Goal: Task Accomplishment & Management: Manage account settings

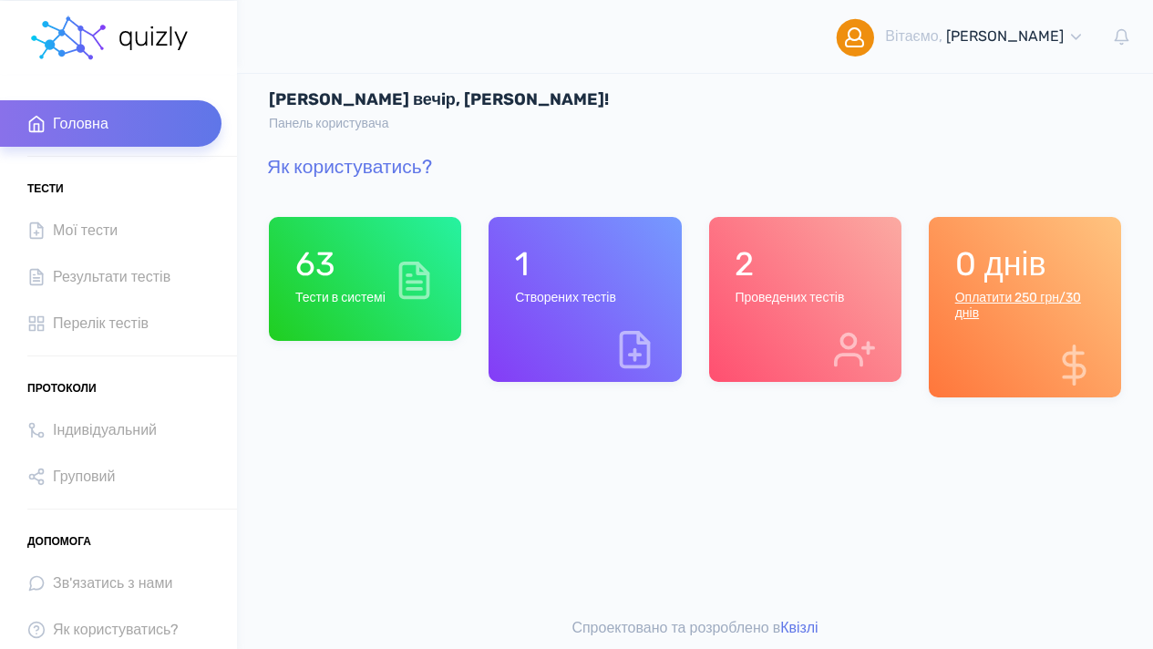
scroll to position [12, 0]
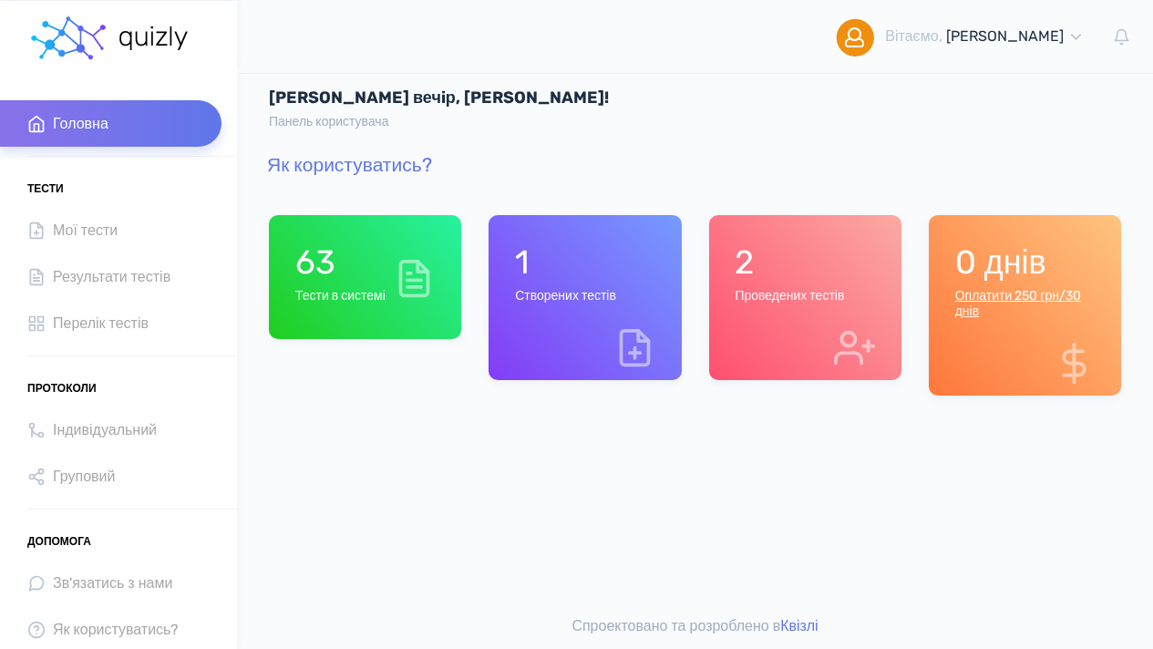
click at [583, 305] on div "1 Створених тестів" at bounding box center [565, 276] width 101 height 69
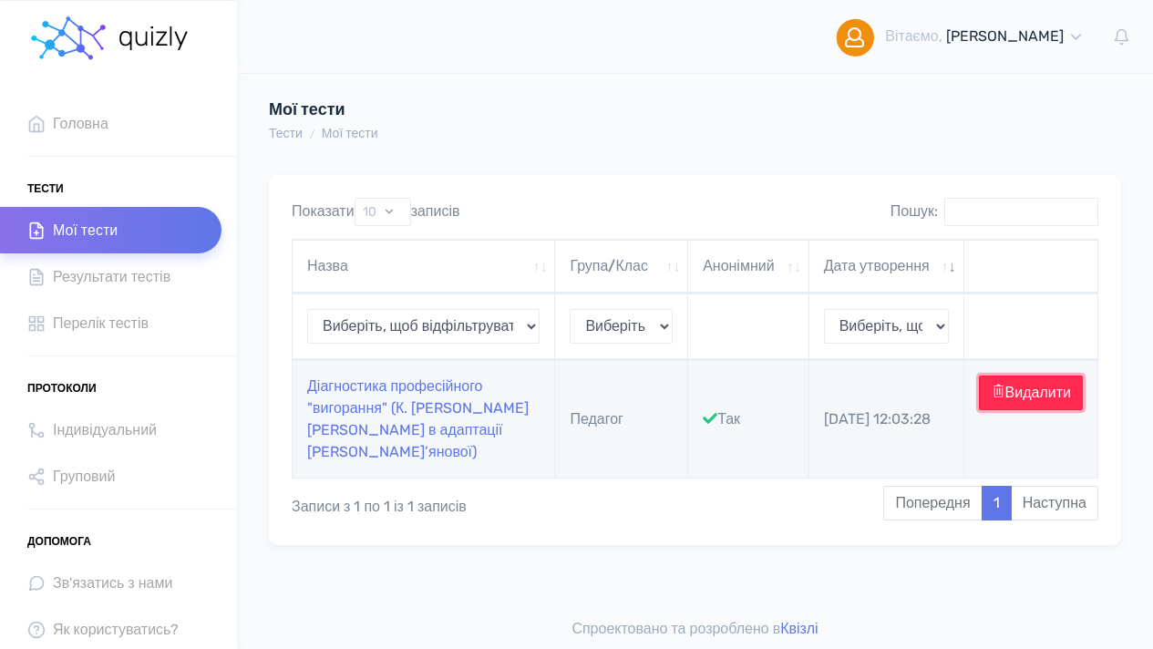
click at [1007, 410] on button "Видалити" at bounding box center [1031, 393] width 104 height 35
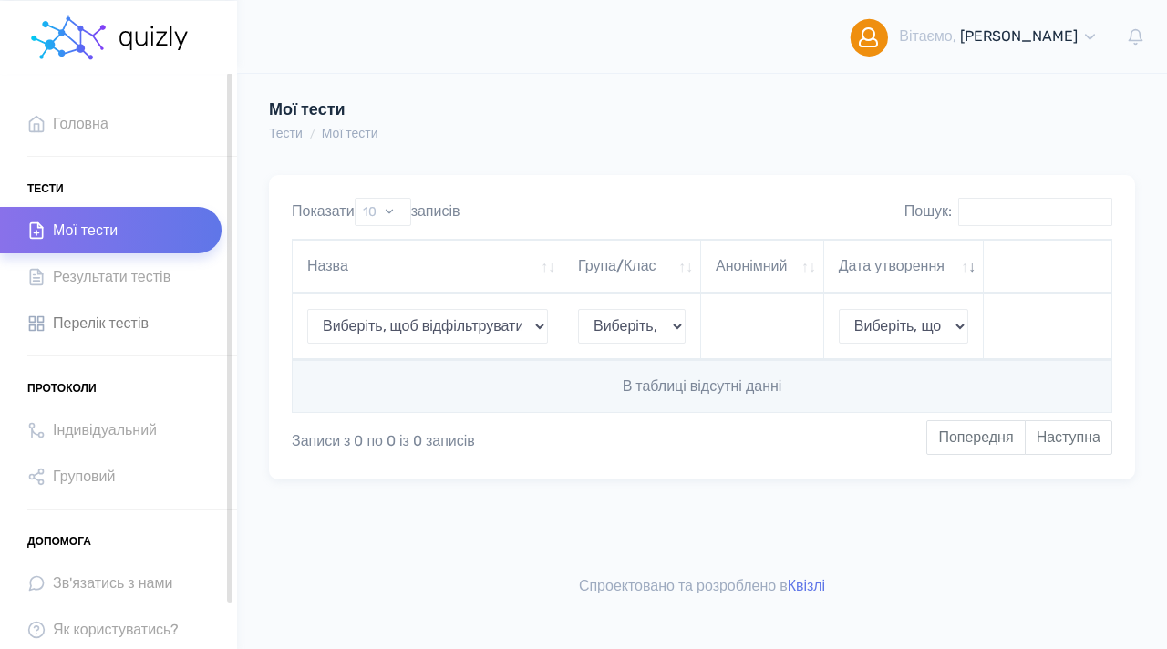
click at [118, 320] on span "Перелік тестів" at bounding box center [101, 323] width 96 height 25
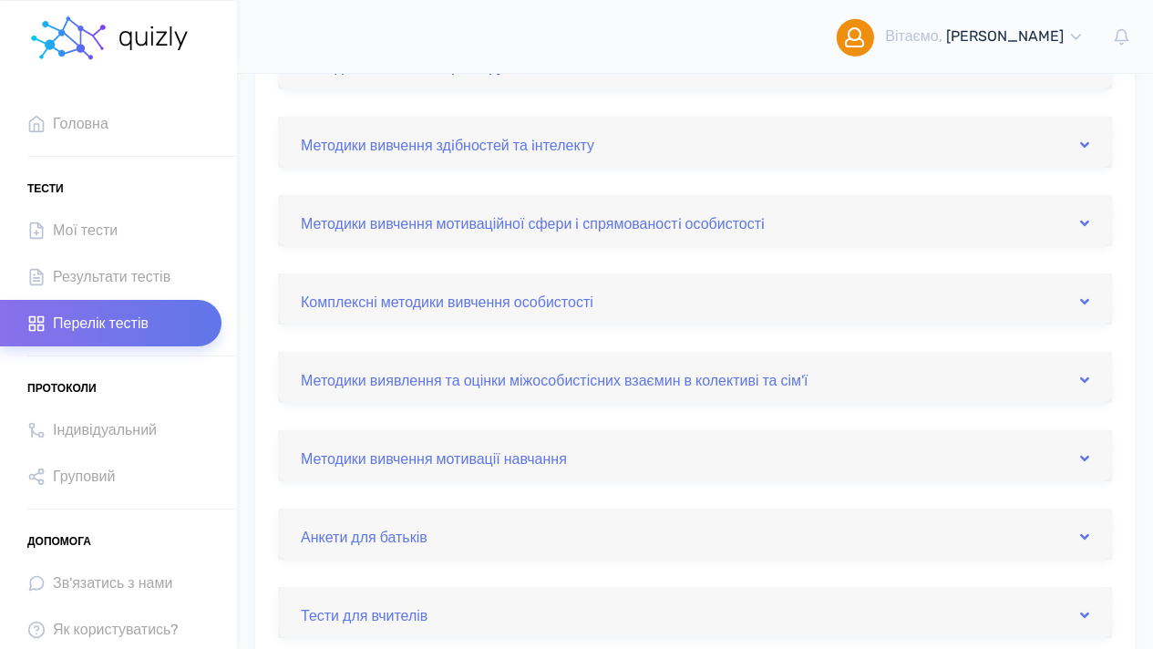
scroll to position [744, 0]
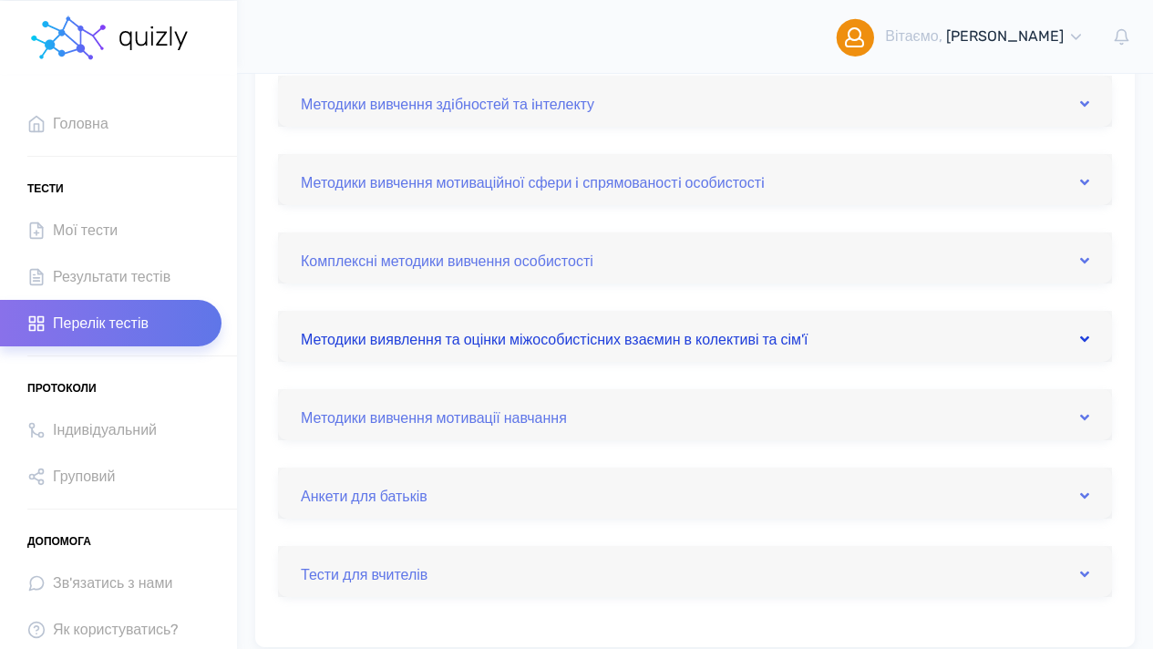
click at [1081, 336] on icon at bounding box center [1084, 339] width 9 height 15
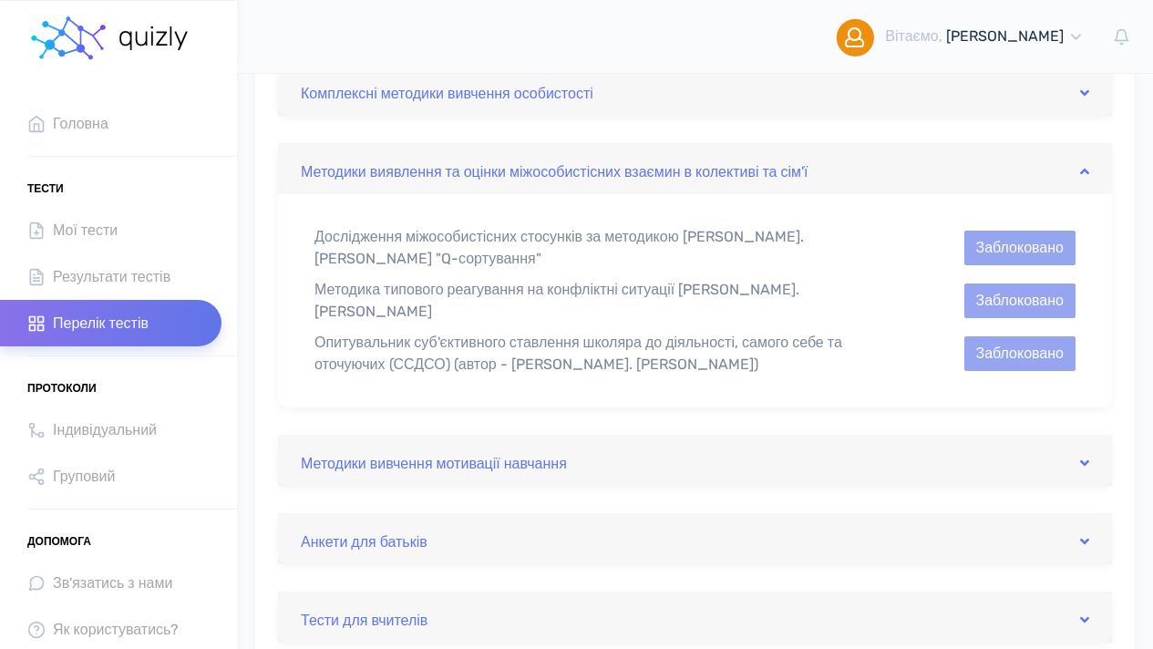
scroll to position [912, 0]
click at [1083, 166] on icon at bounding box center [1084, 170] width 9 height 15
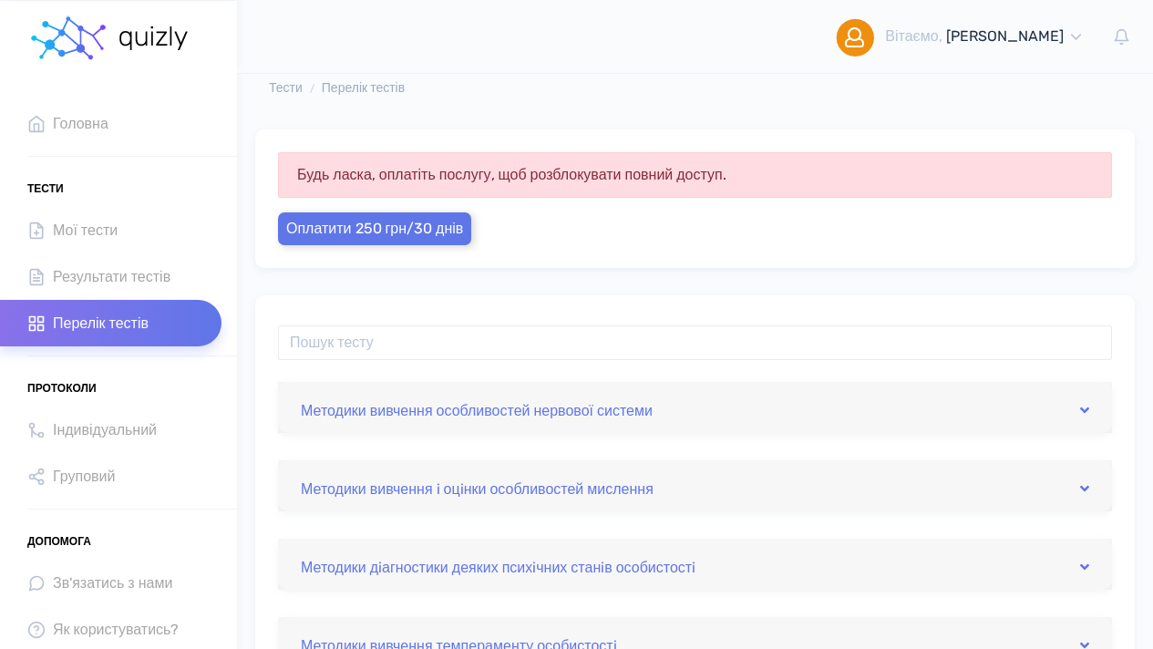
scroll to position [71, 0]
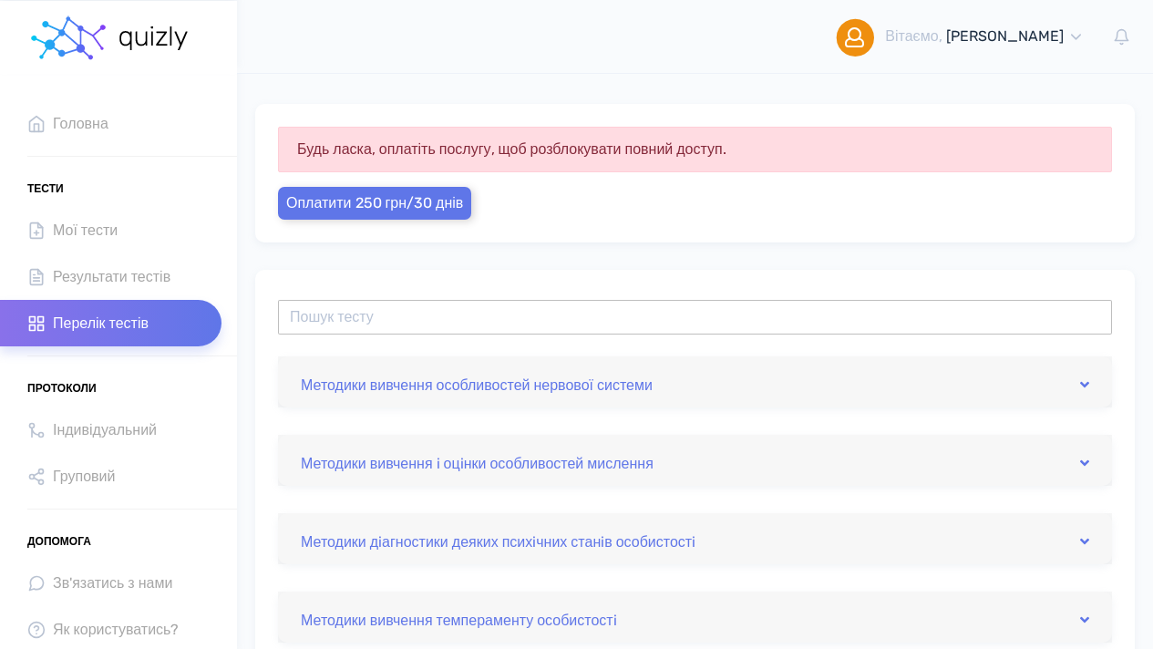
click at [335, 318] on input "text" at bounding box center [695, 317] width 834 height 35
type input "C"
type input "Соціометричне дослідження Дж. Морено"
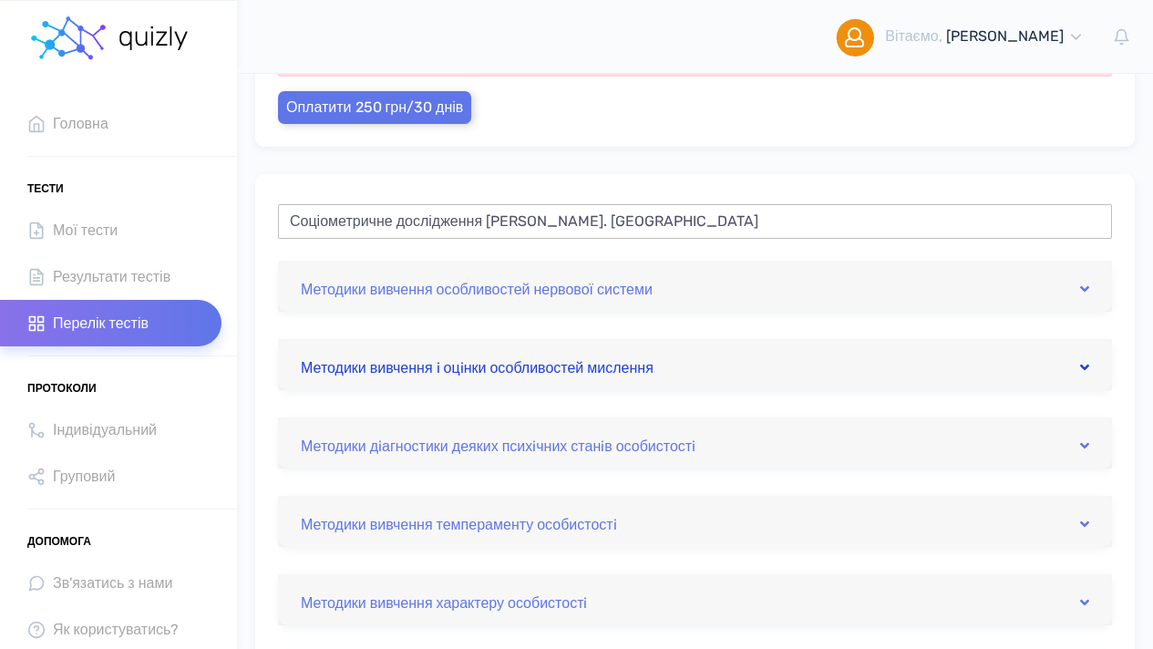
scroll to position [175, 0]
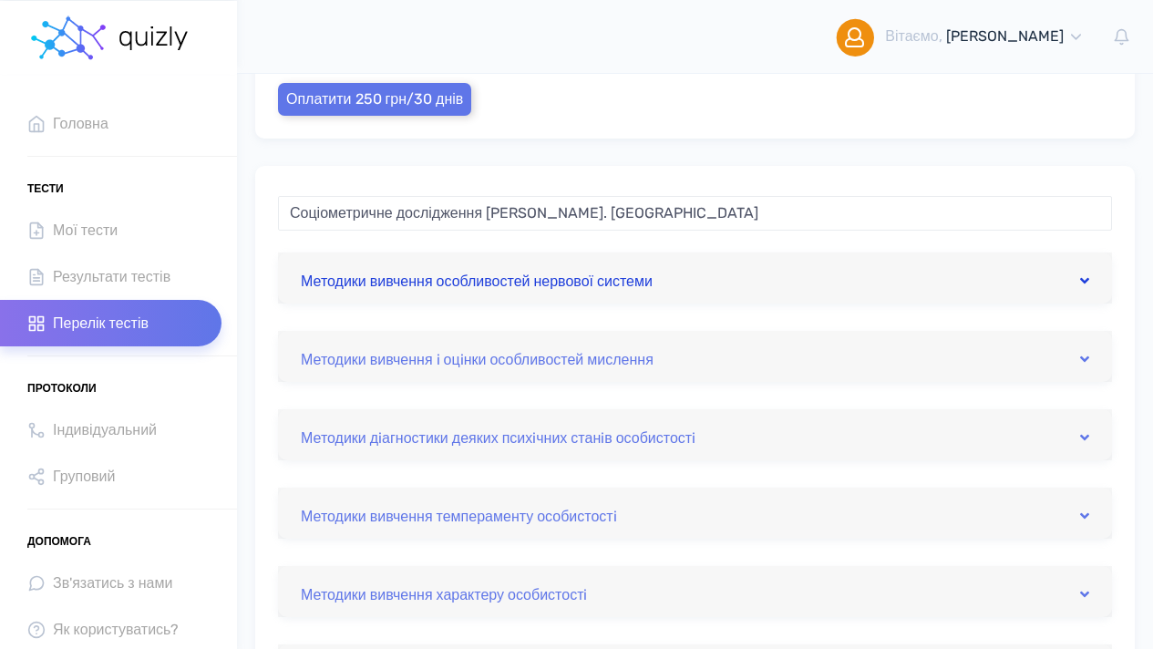
click at [1084, 287] on span at bounding box center [1084, 282] width 9 height 22
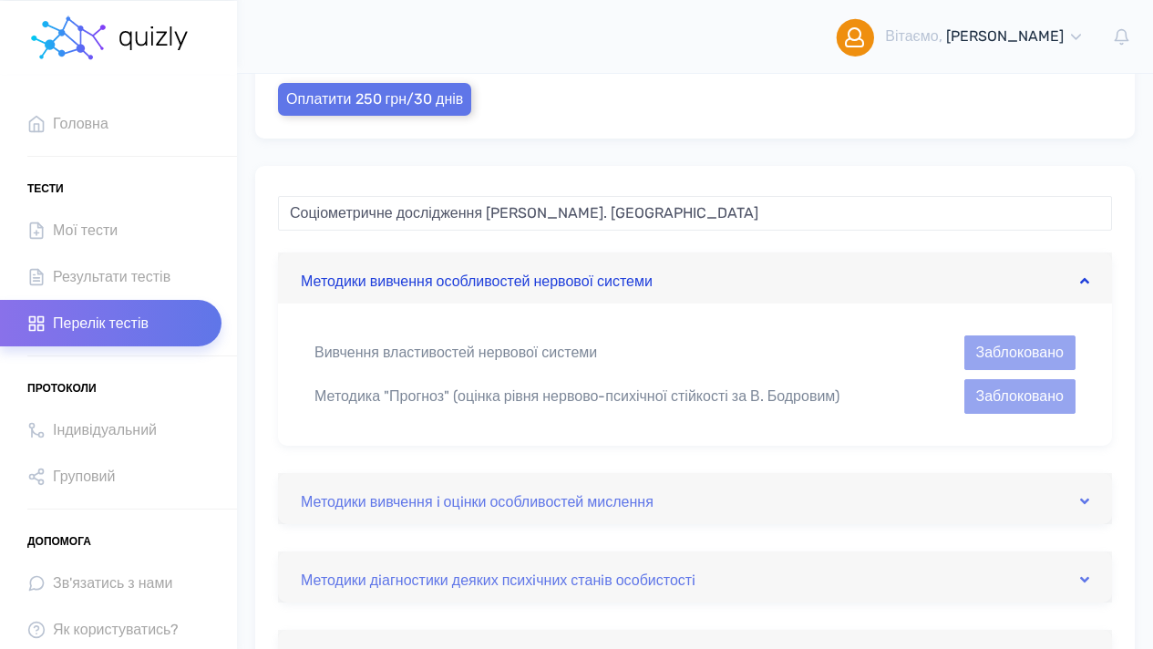
click at [1084, 287] on span at bounding box center [1084, 282] width 9 height 22
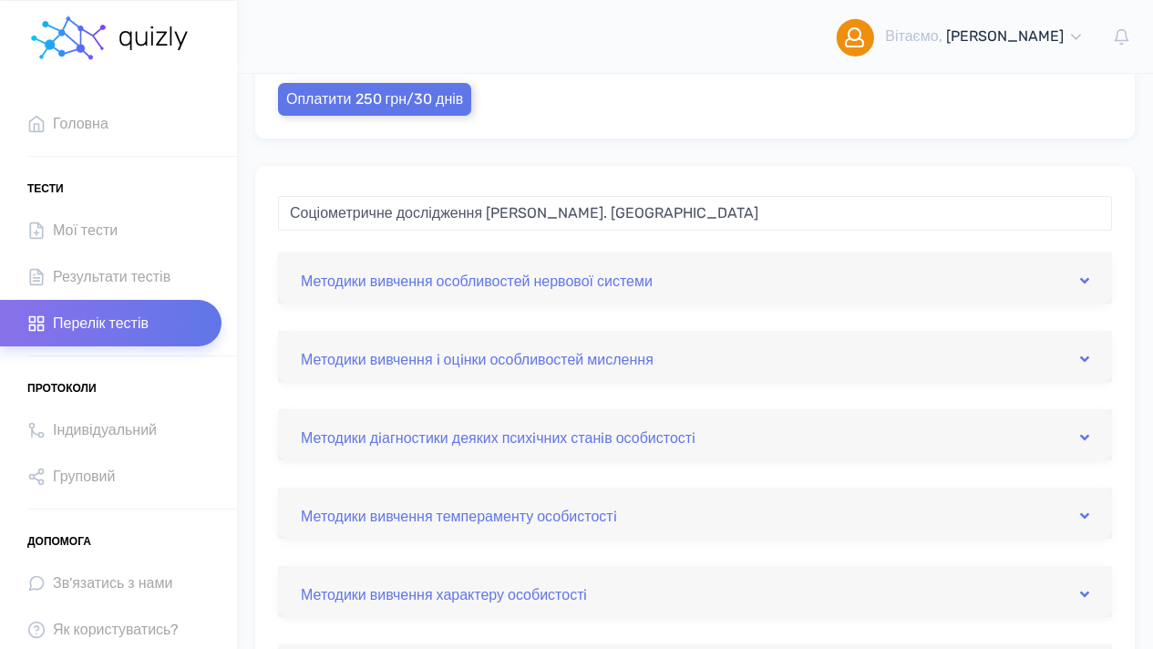
click at [1090, 362] on div "Методики вивчення i оцiнки особливостей мислення" at bounding box center [695, 356] width 834 height 51
click at [1085, 359] on icon at bounding box center [1084, 359] width 9 height 15
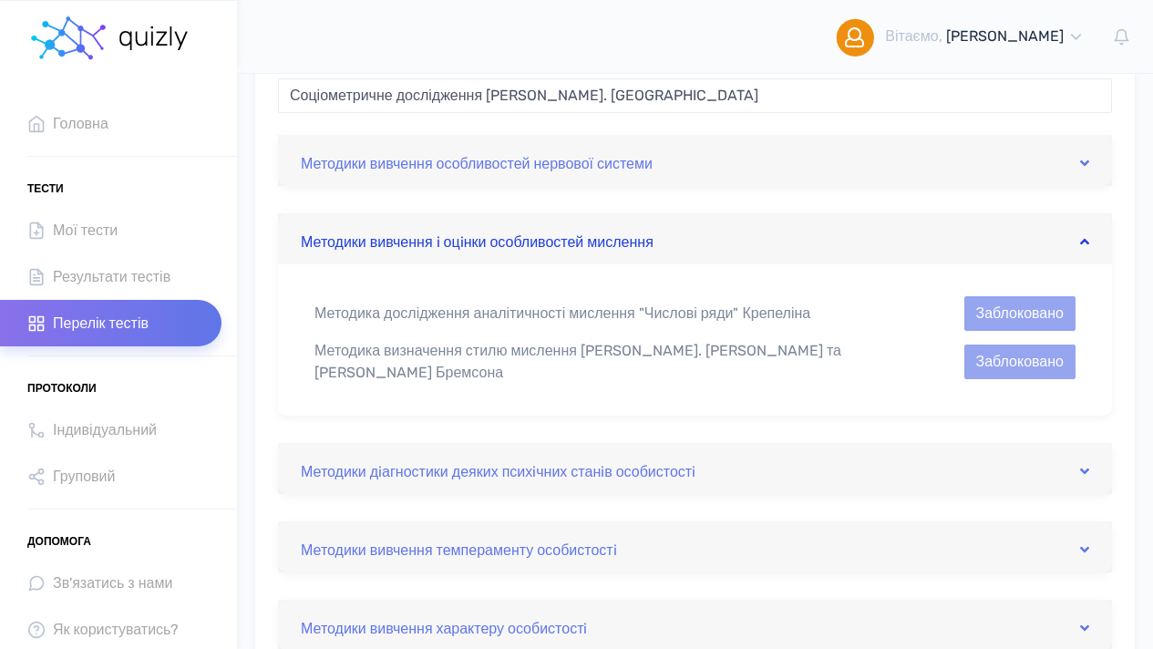
scroll to position [298, 0]
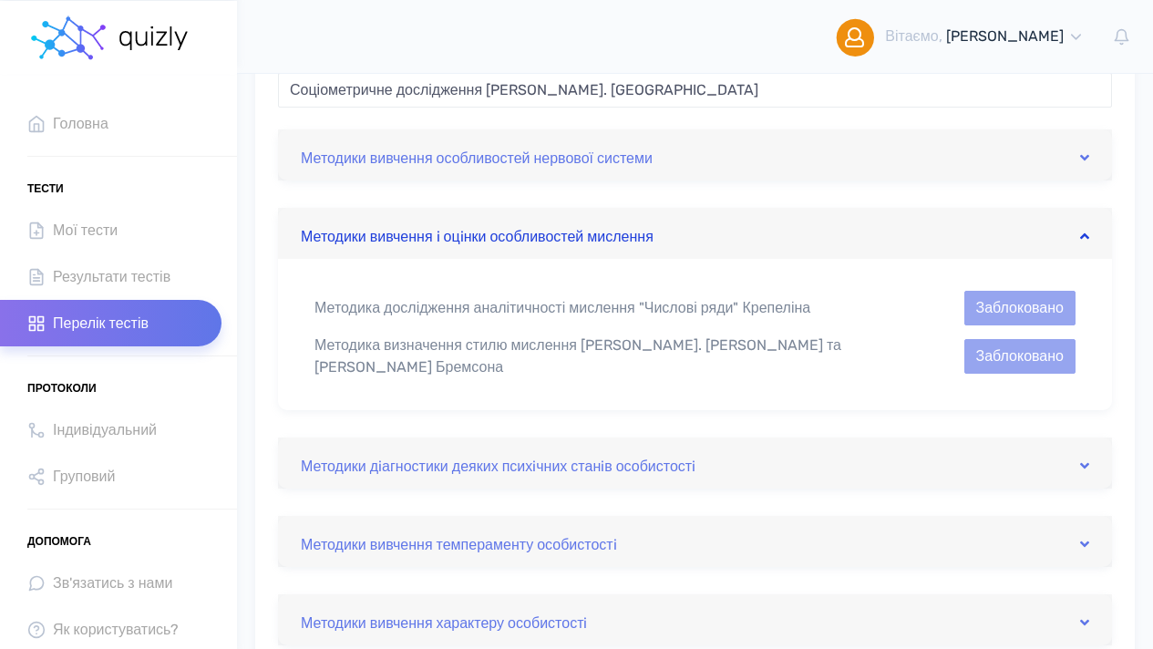
click at [1084, 235] on icon at bounding box center [1084, 236] width 9 height 15
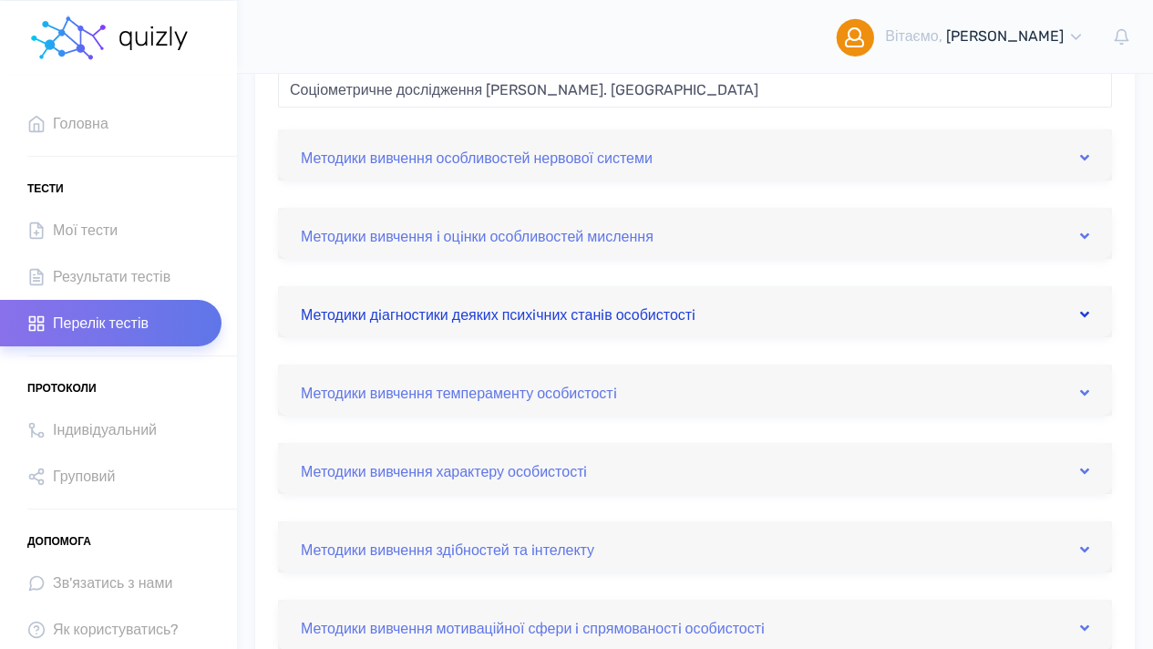
click at [1085, 316] on icon at bounding box center [1084, 314] width 9 height 15
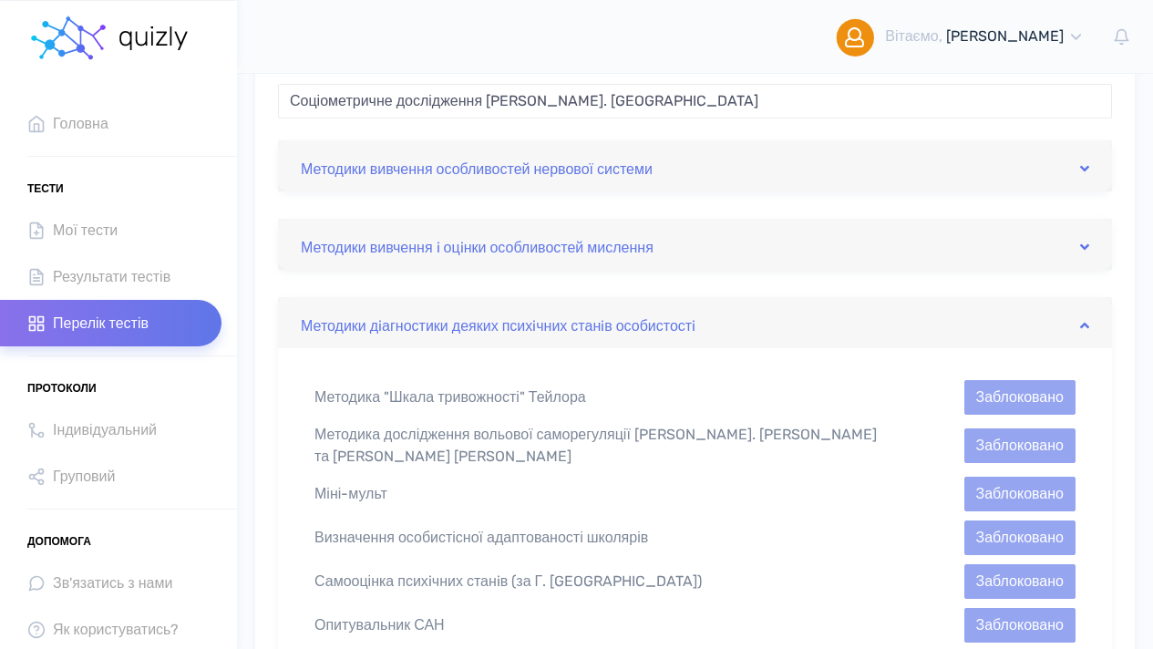
scroll to position [287, 0]
click at [1086, 321] on icon at bounding box center [1084, 325] width 9 height 15
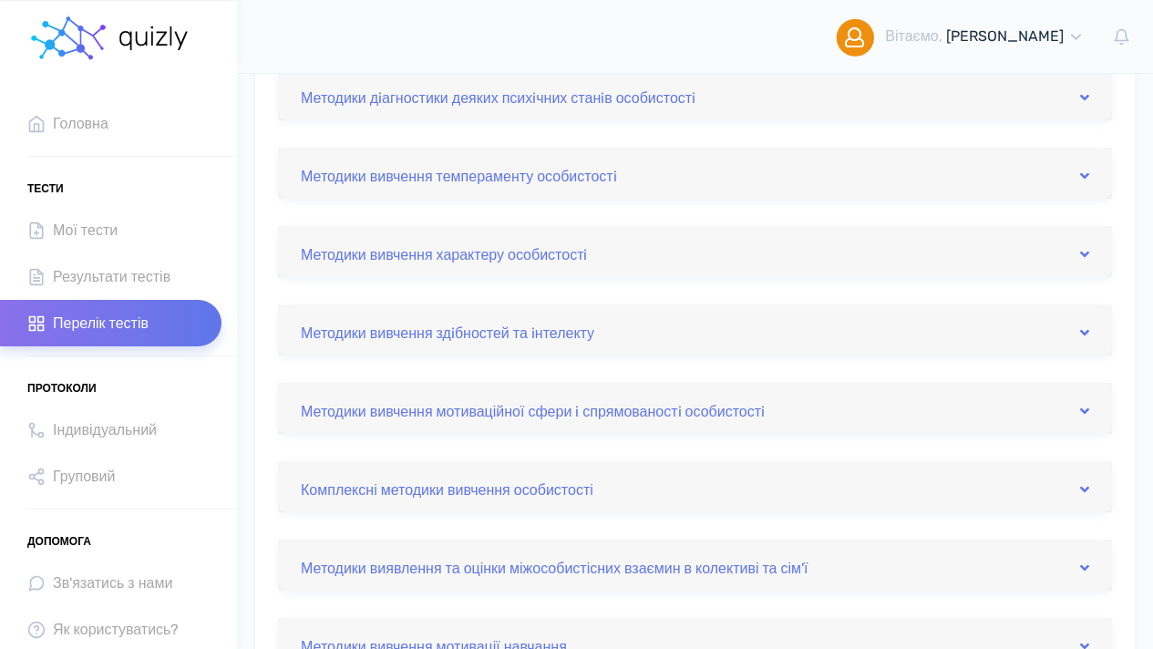
scroll to position [584, 0]
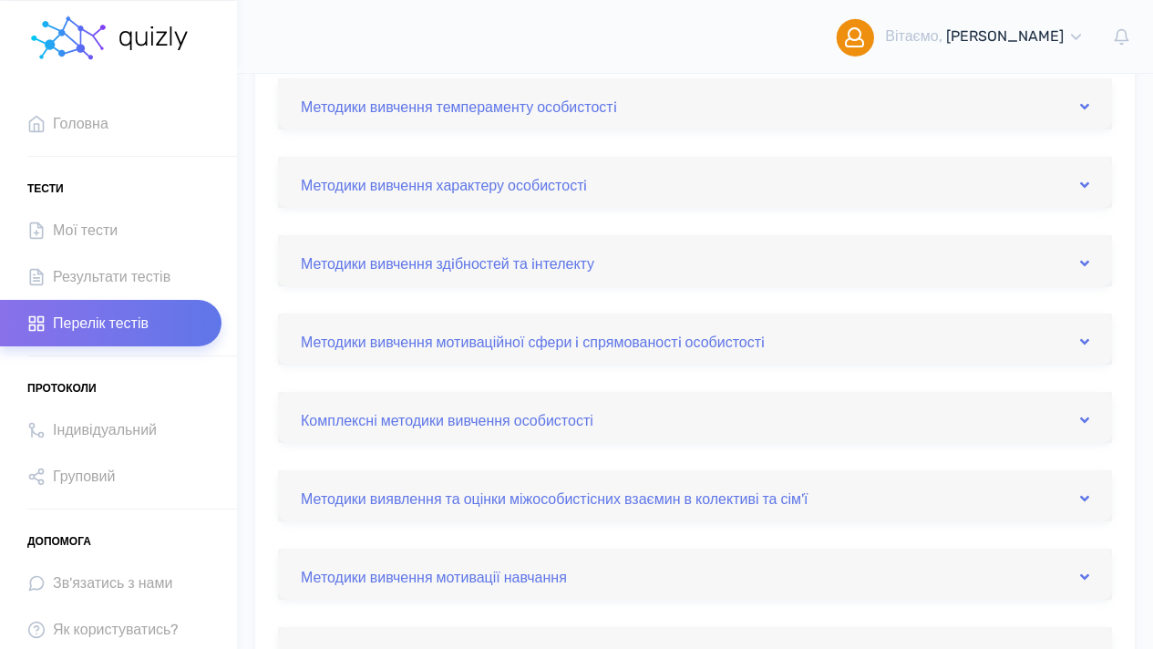
click at [1091, 500] on div "Методики виявлення та оцінки міжособистісних взаємин в колективі та сім'ї" at bounding box center [695, 495] width 834 height 51
click at [1085, 496] on icon at bounding box center [1084, 498] width 9 height 15
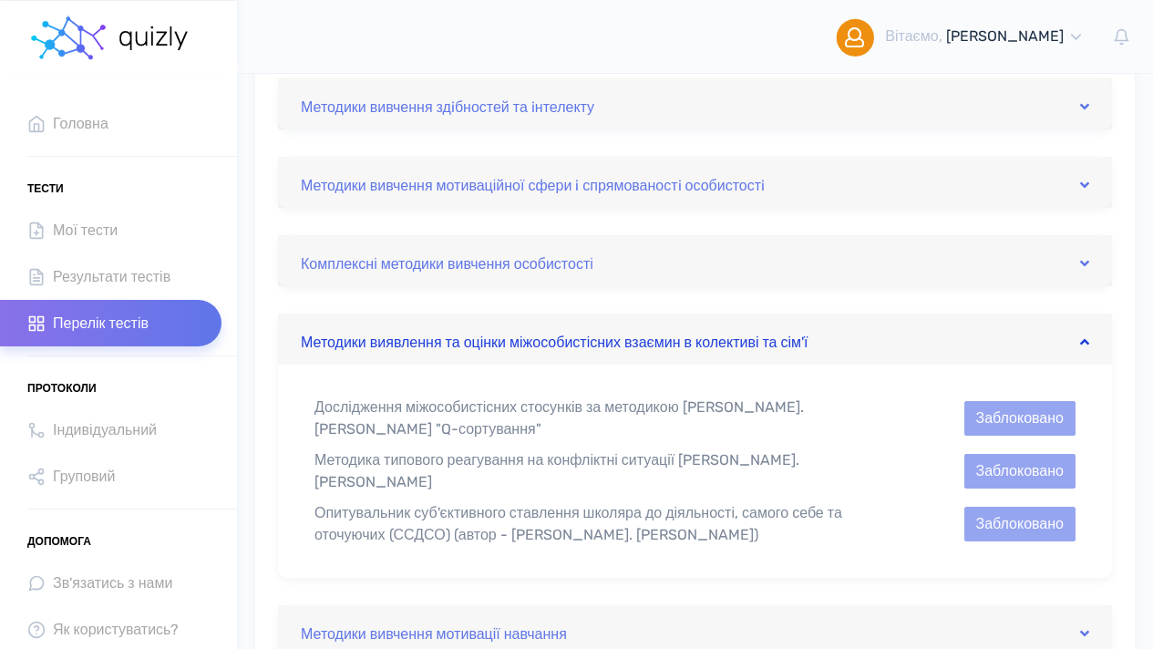
scroll to position [742, 0]
click at [1084, 338] on icon at bounding box center [1084, 341] width 9 height 15
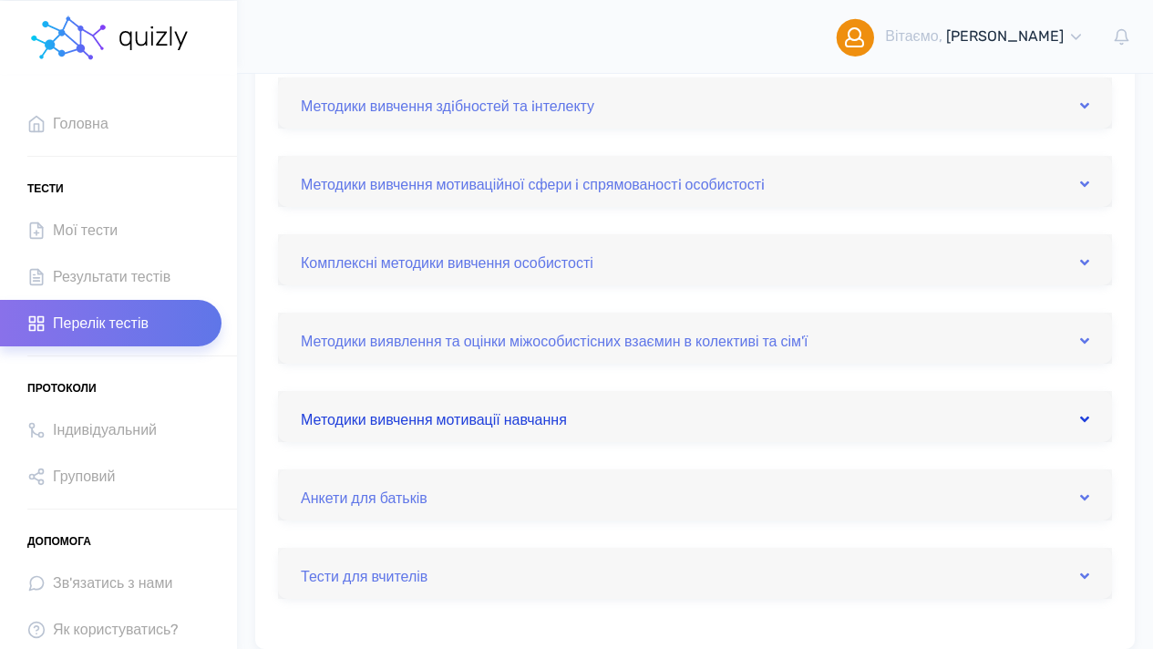
click at [1080, 419] on icon at bounding box center [1084, 419] width 9 height 15
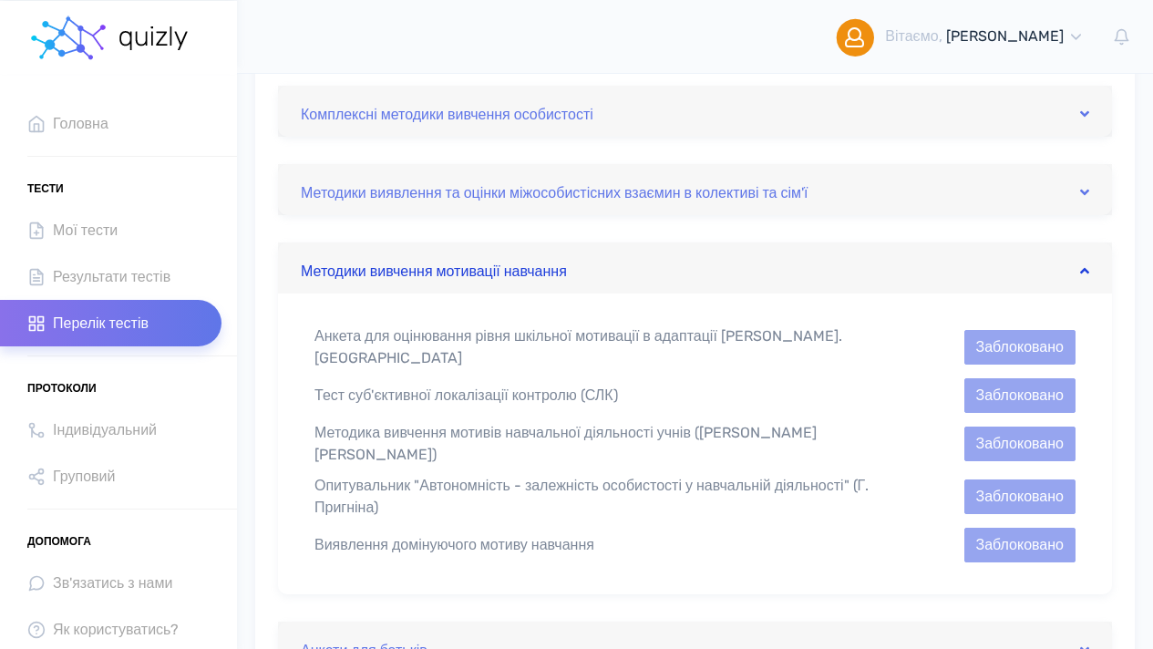
scroll to position [952, 0]
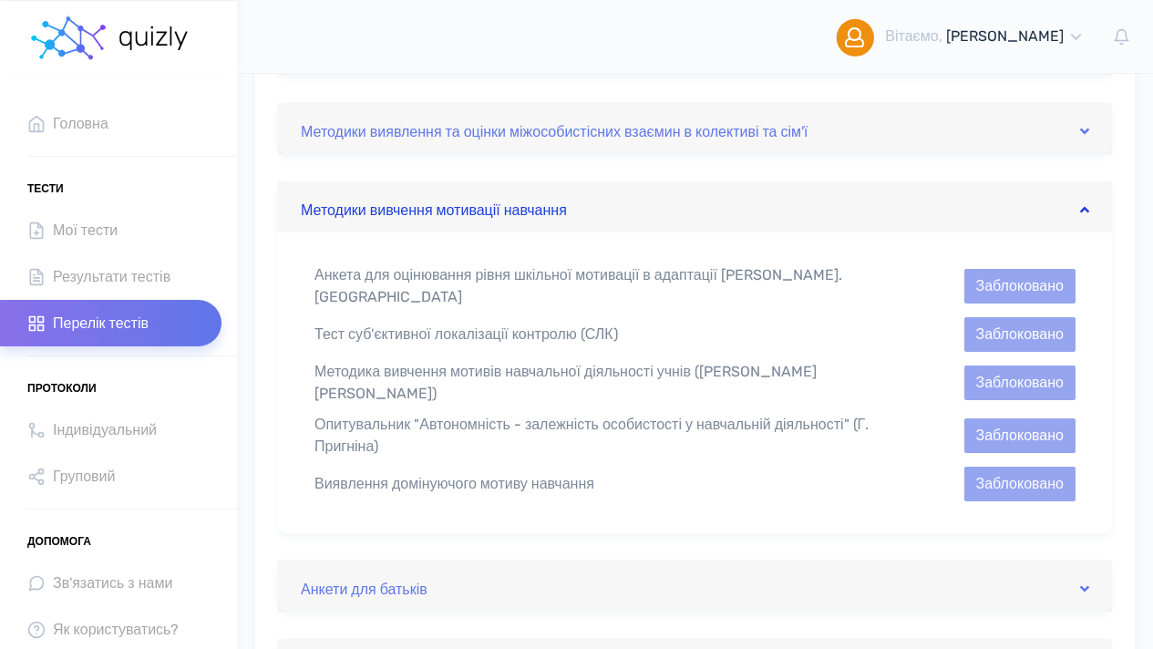
click at [1084, 210] on icon at bounding box center [1084, 209] width 9 height 15
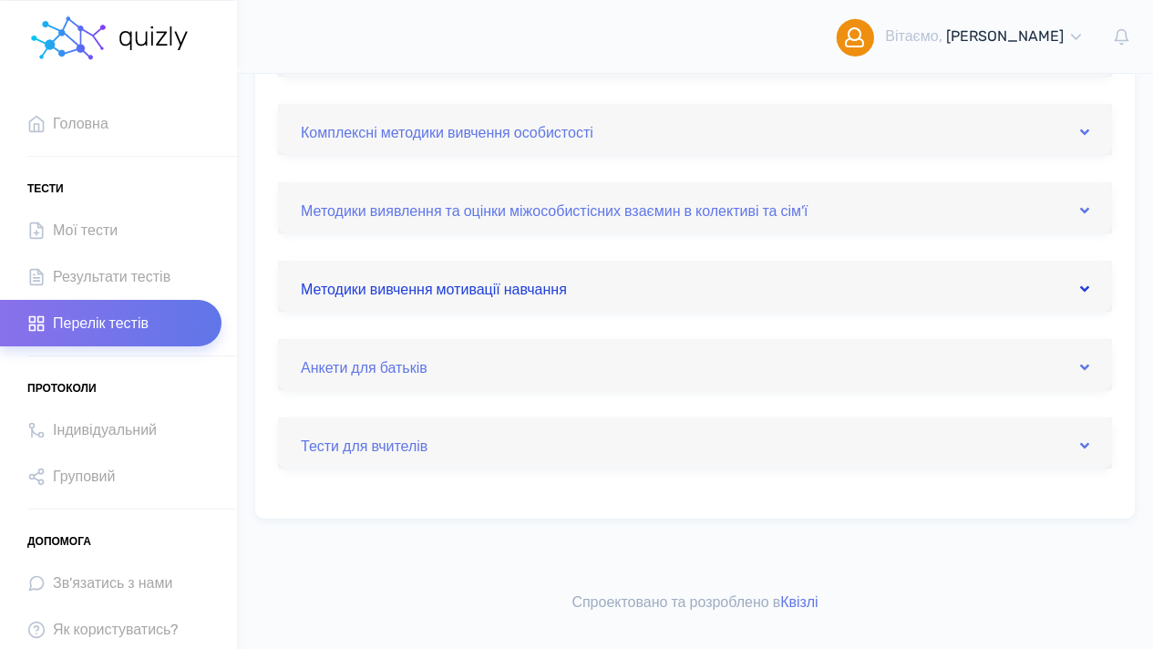
scroll to position [871, 0]
click at [1086, 442] on icon at bounding box center [1084, 446] width 9 height 15
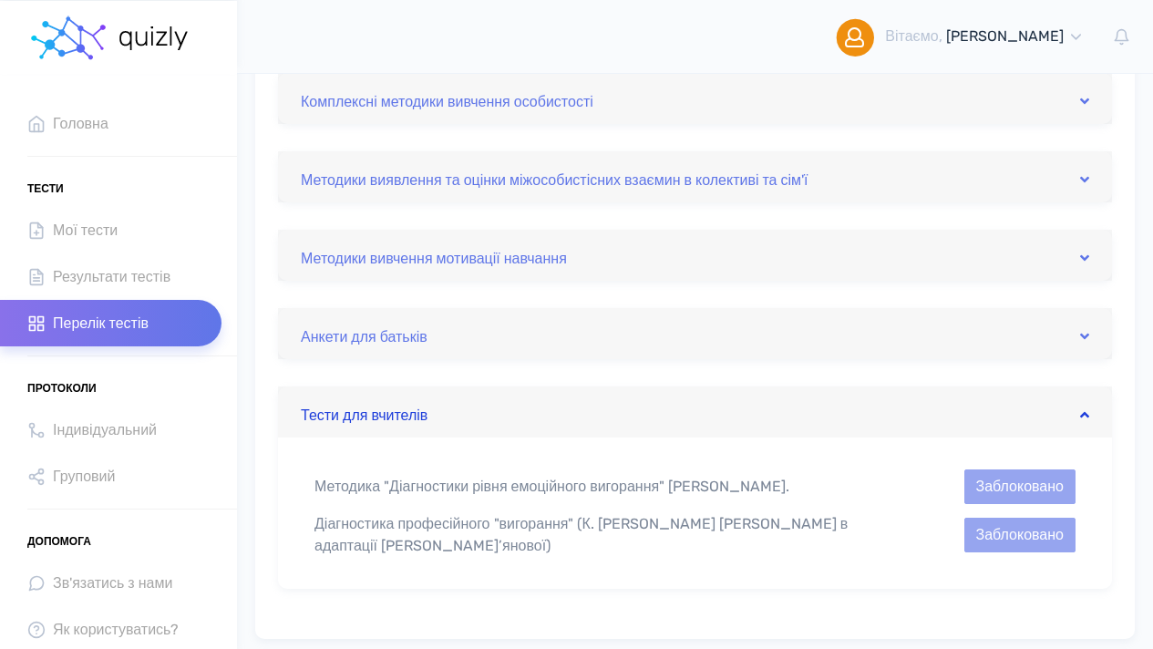
click at [1086, 412] on icon at bounding box center [1084, 414] width 9 height 15
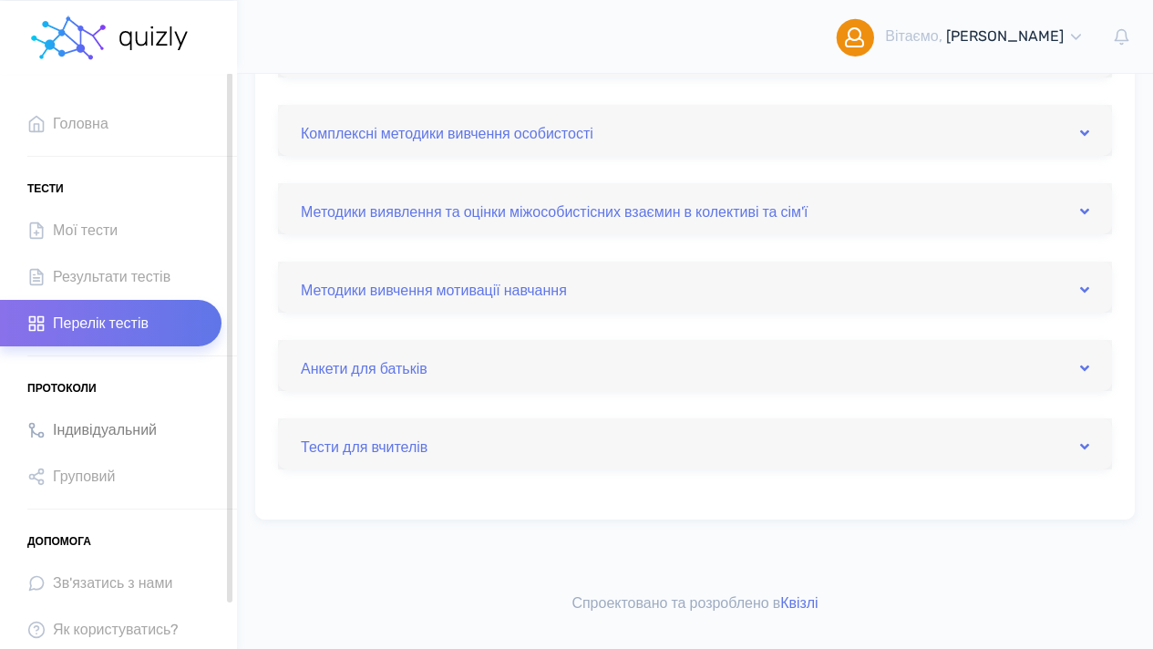
click at [125, 432] on span "Індивідуальний" at bounding box center [105, 429] width 104 height 25
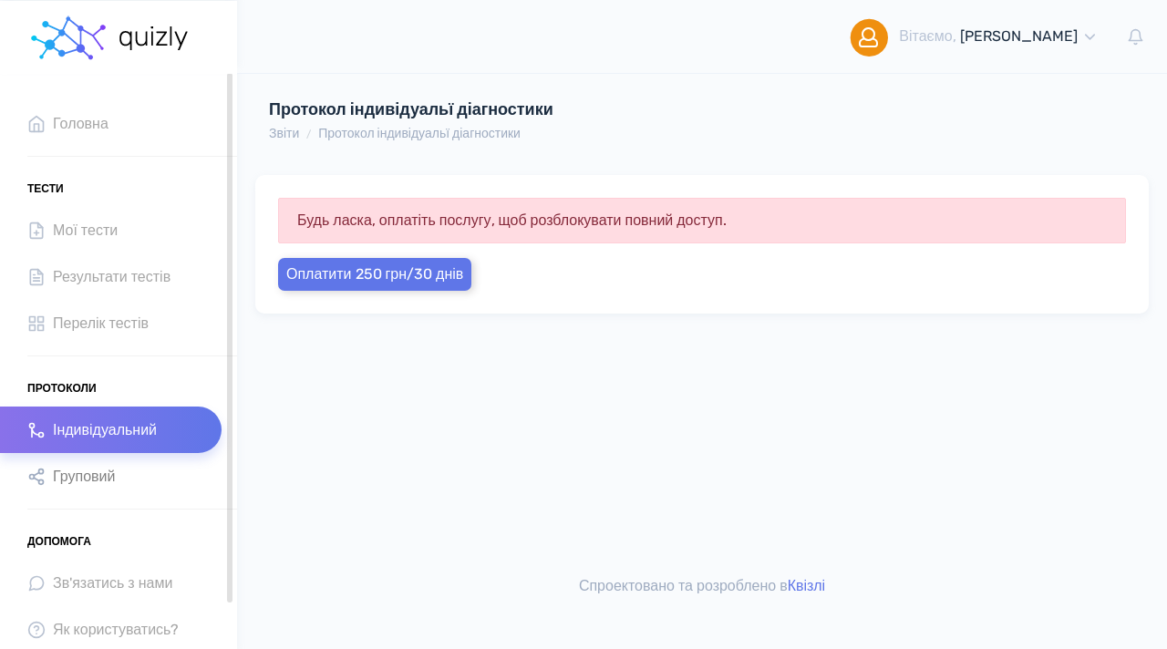
click at [102, 473] on span "Груповий" at bounding box center [84, 476] width 62 height 25
